Goal: Find specific page/section: Find specific page/section

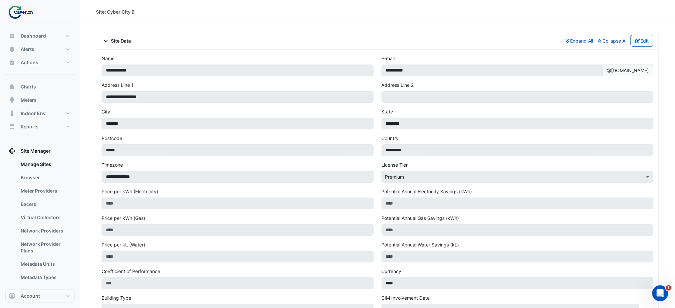
drag, startPoint x: 0, startPoint y: 0, endPoint x: 205, endPoint y: 11, distance: 205.8
click at [205, 11] on div "Site: Cyber City B" at bounding box center [377, 11] width 563 height 7
drag, startPoint x: 33, startPoint y: 66, endPoint x: 73, endPoint y: 57, distance: 40.7
click at [73, 57] on button "Actions" at bounding box center [39, 62] width 69 height 13
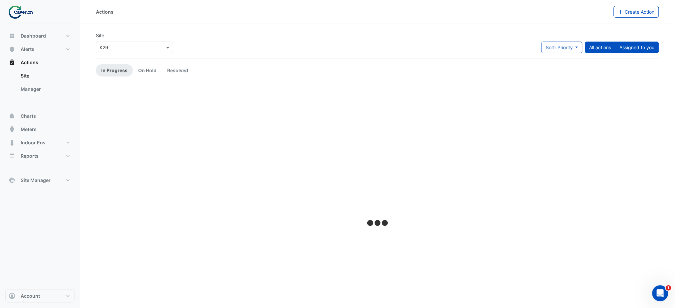
click at [627, 53] on button "Assigned to you" at bounding box center [637, 48] width 44 height 12
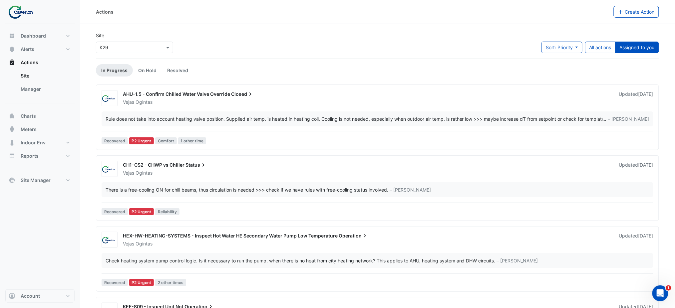
click at [633, 52] on button "Assigned to you" at bounding box center [637, 48] width 44 height 12
click at [8, 248] on div "Dashboard Portfolio Ratings Performance Alerts Site Rules Templates Actions Sit…" at bounding box center [39, 157] width 69 height 266
